Goal: Find specific page/section: Find specific page/section

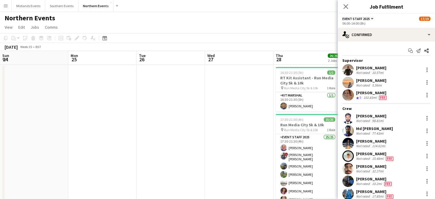
scroll to position [0, 193]
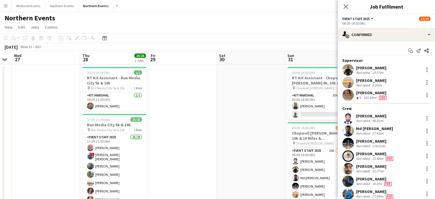
click at [6, 7] on app-icon "Menu" at bounding box center [5, 5] width 5 height 5
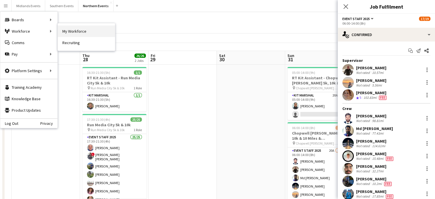
click at [65, 33] on link "My Workforce" at bounding box center [86, 30] width 57 height 11
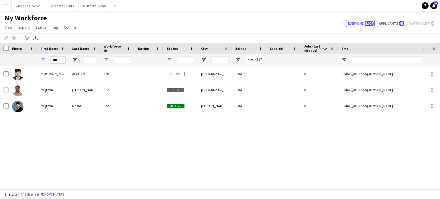
drag, startPoint x: 60, startPoint y: 60, endPoint x: 43, endPoint y: 60, distance: 16.9
click at [43, 60] on div "***" at bounding box center [52, 59] width 31 height 11
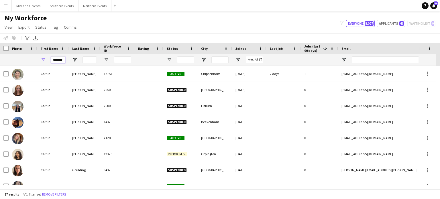
type input "*******"
click at [88, 60] on input "Last Name Filter Input" at bounding box center [89, 59] width 14 height 7
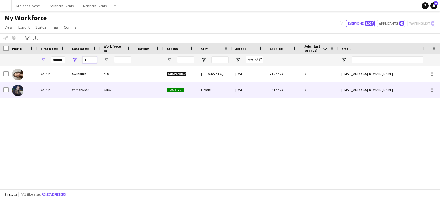
type input "*"
click at [43, 89] on div "Caitlin" at bounding box center [52, 90] width 31 height 16
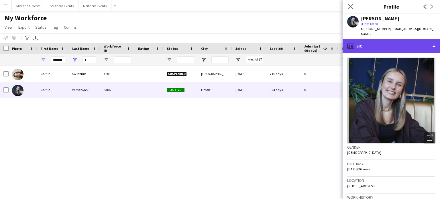
click at [432, 42] on div "profile Bio" at bounding box center [390, 46] width 97 height 14
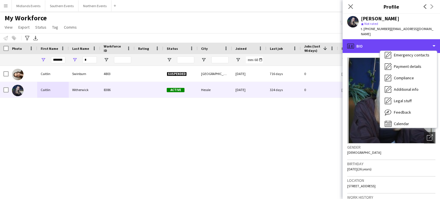
scroll to position [54, 0]
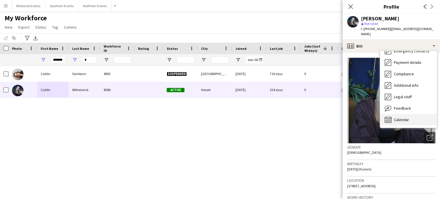
click at [414, 114] on div "Calendar Calendar" at bounding box center [408, 119] width 57 height 11
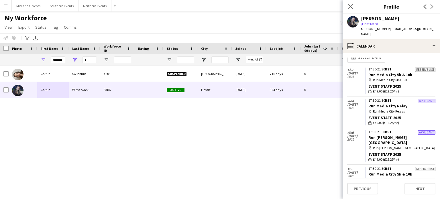
scroll to position [0, 0]
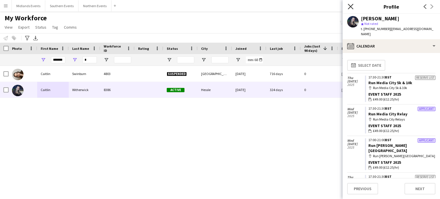
click at [350, 6] on icon at bounding box center [349, 6] width 5 height 5
